Goal: Task Accomplishment & Management: Manage account settings

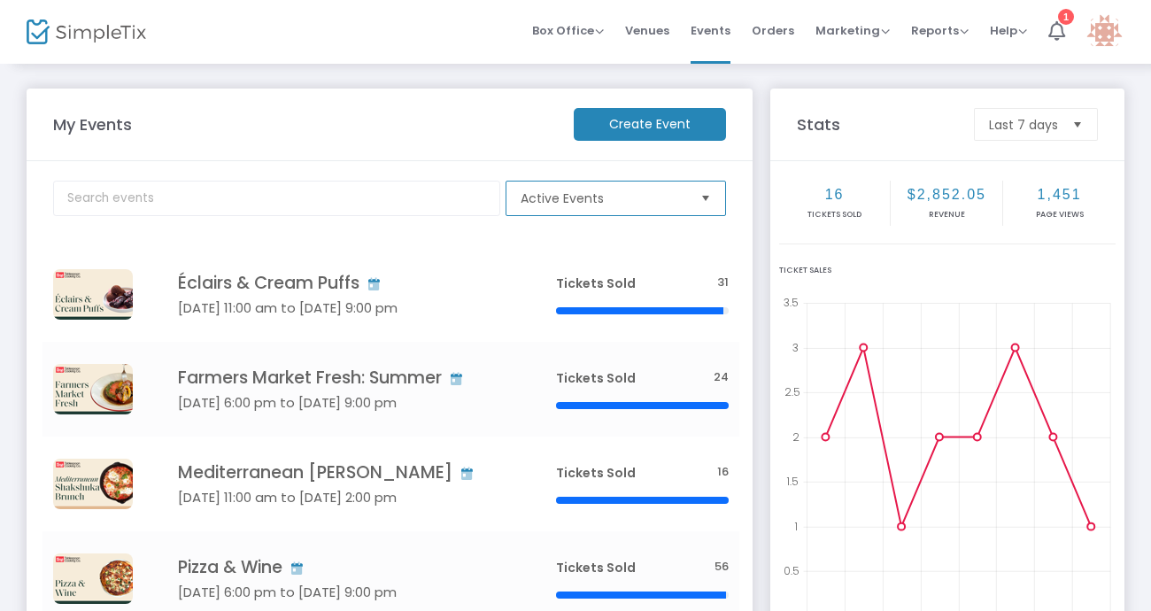
click at [591, 193] on span "Active Events" at bounding box center [604, 198] width 166 height 18
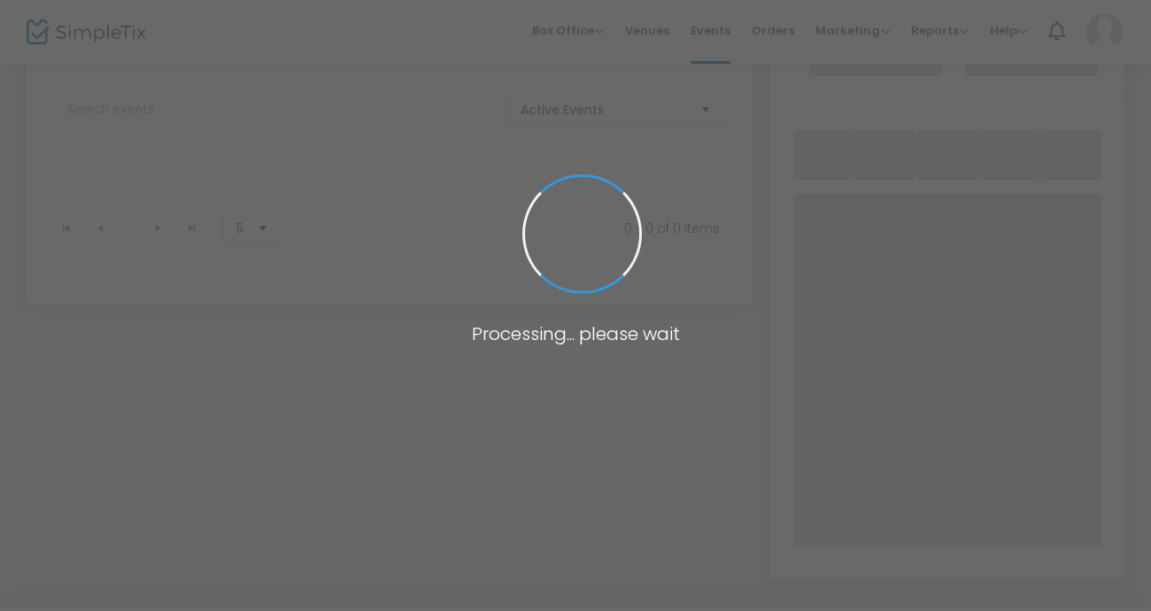
scroll to position [96, 0]
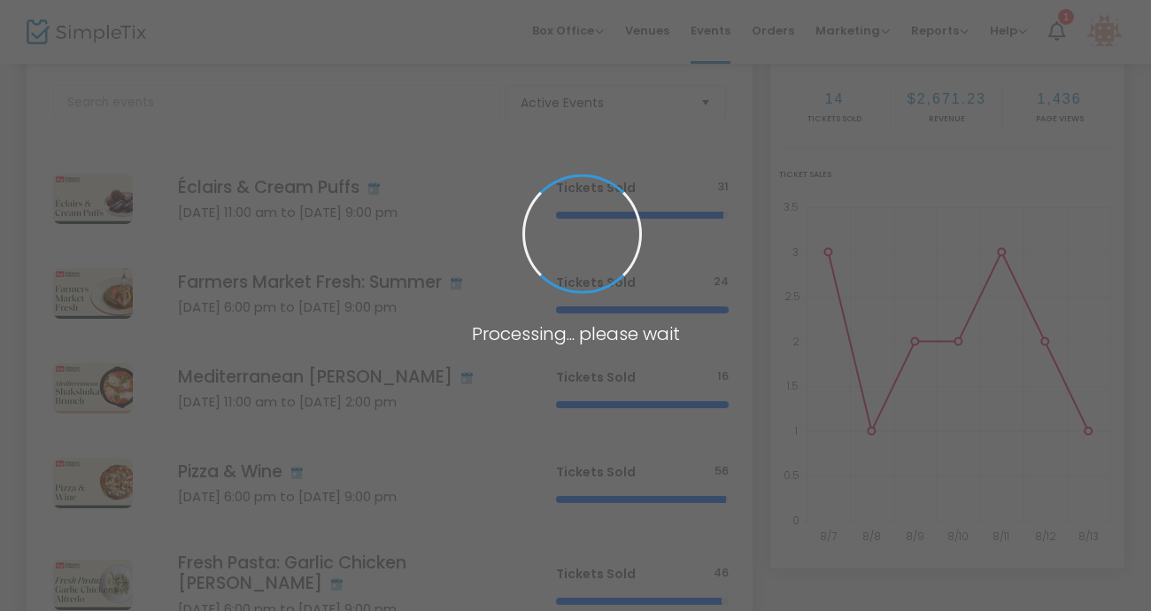
click at [550, 102] on span at bounding box center [575, 305] width 1151 height 611
click at [569, 105] on span at bounding box center [575, 305] width 1151 height 611
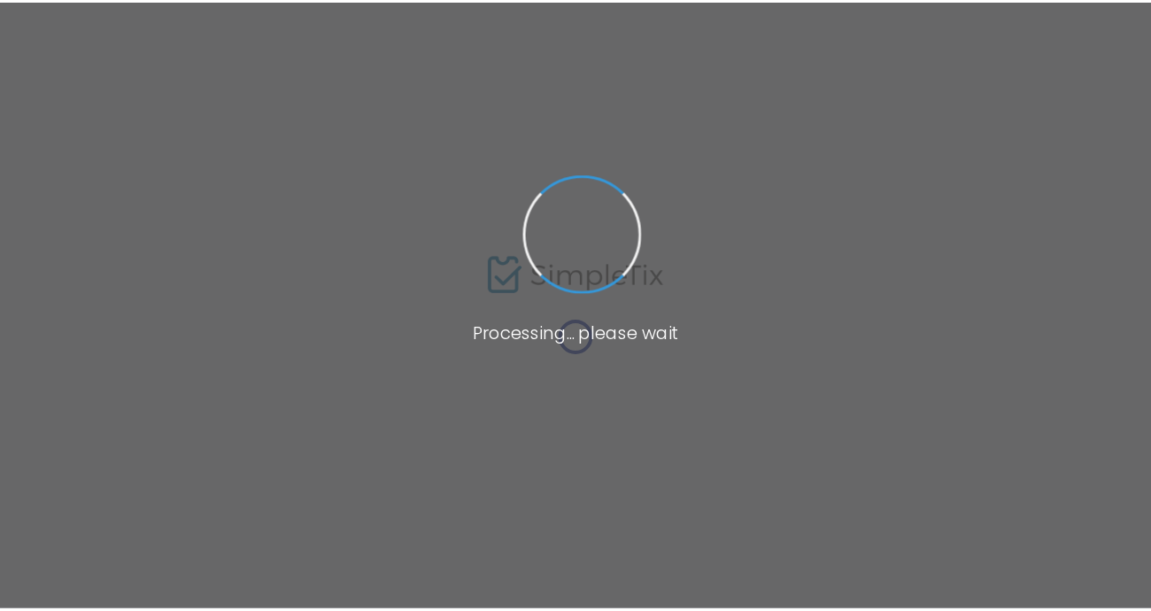
scroll to position [96, 0]
